Goal: Information Seeking & Learning: Learn about a topic

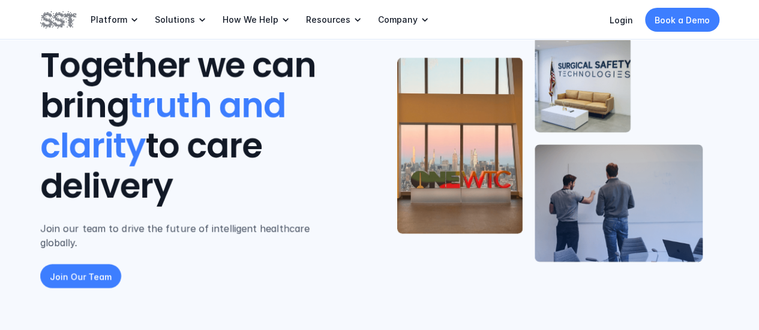
scroll to position [69, 0]
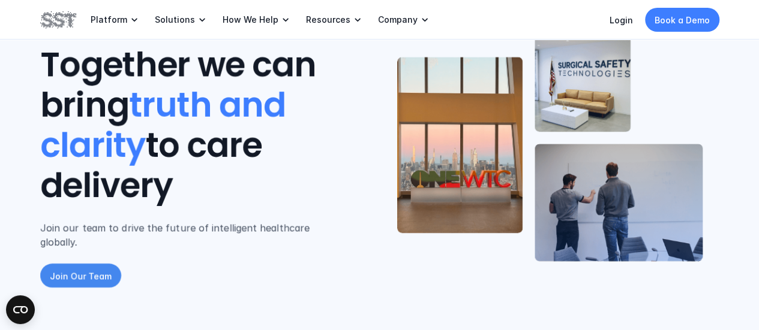
click at [91, 270] on p "Join Our Team" at bounding box center [81, 276] width 62 height 13
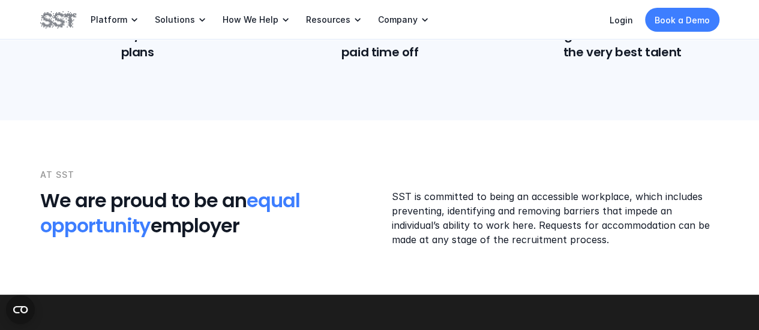
scroll to position [1438, 0]
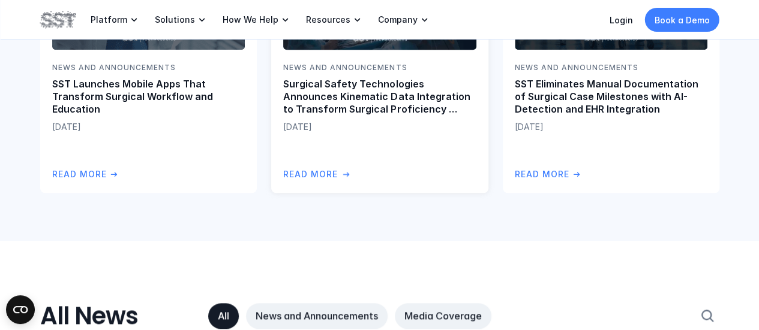
scroll to position [434, 0]
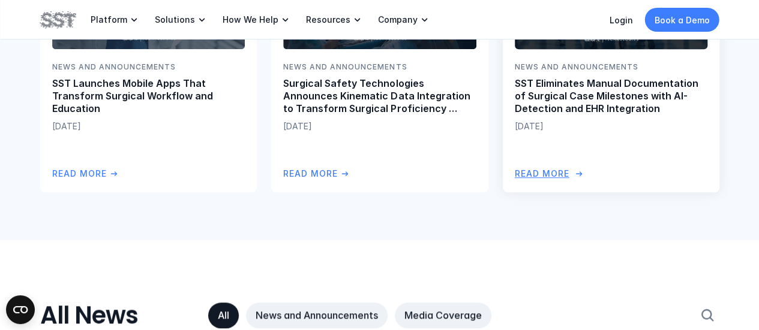
click at [614, 100] on p "SST Eliminates Manual Documentation of Surgical Case Milestones with AI-Detecti…" at bounding box center [610, 95] width 192 height 37
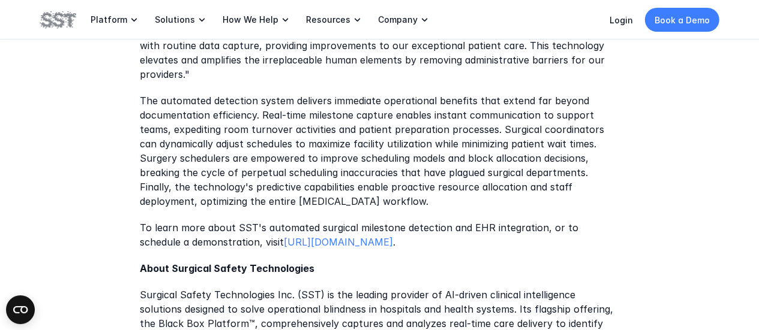
scroll to position [1217, 0]
